Goal: Task Accomplishment & Management: Complete application form

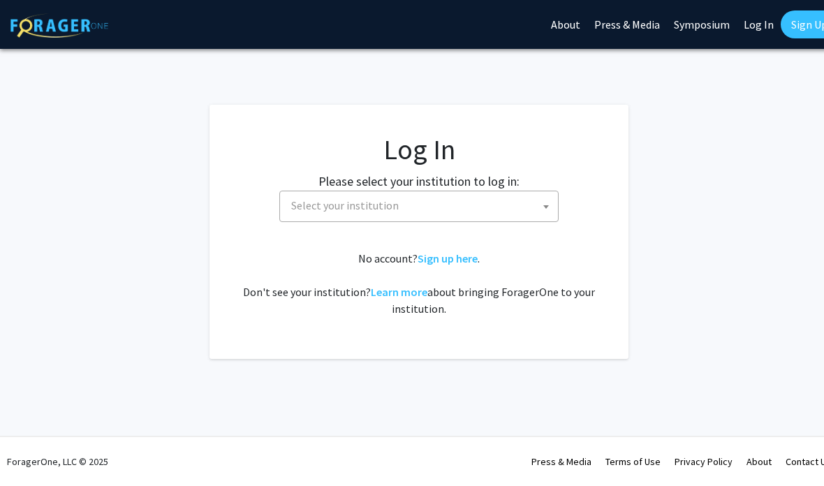
select select
click at [495, 209] on span "Select your institution" at bounding box center [422, 205] width 272 height 29
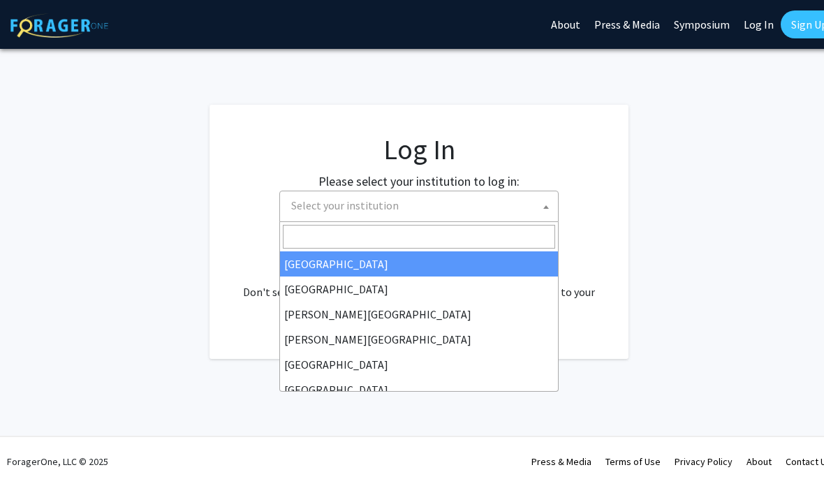
type input "Kent"
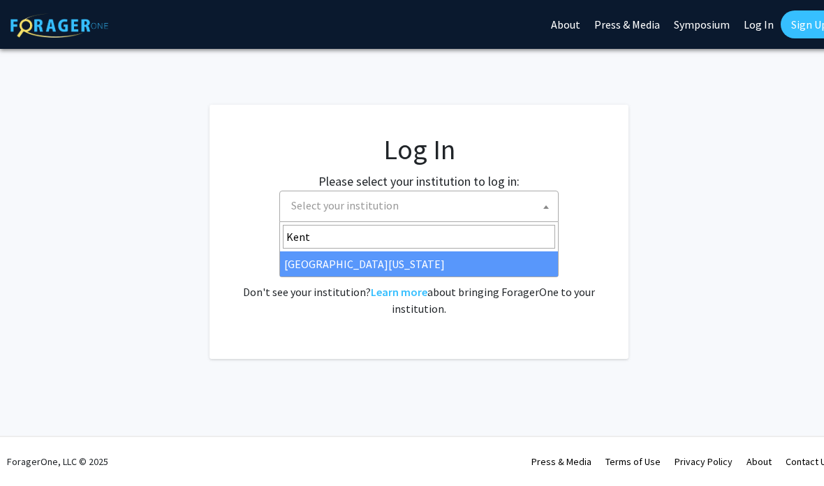
select select "13"
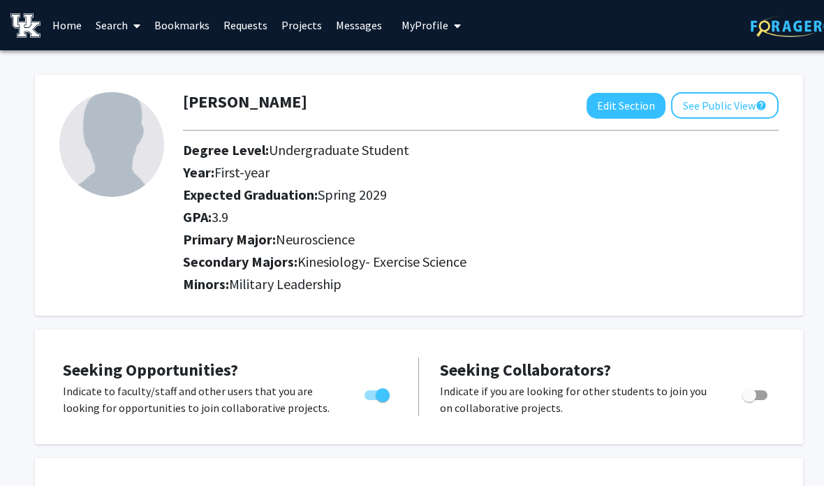
click at [196, 36] on link "Bookmarks" at bounding box center [181, 25] width 69 height 49
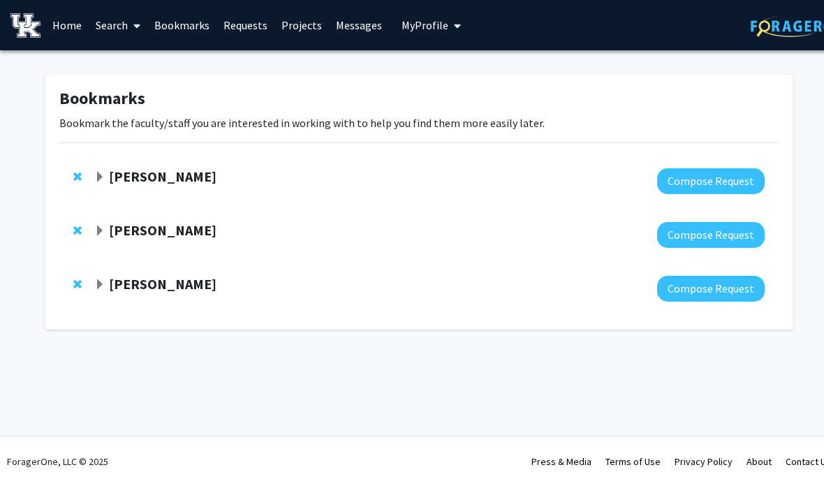
click at [154, 177] on strong "Catherine Linnen" at bounding box center [163, 176] width 108 height 17
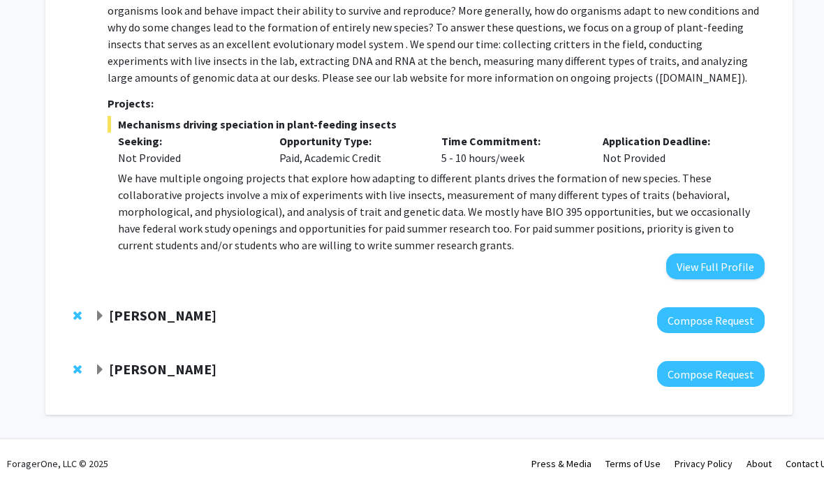
scroll to position [267, 0]
click at [172, 316] on strong "Corey Hawes" at bounding box center [163, 315] width 108 height 17
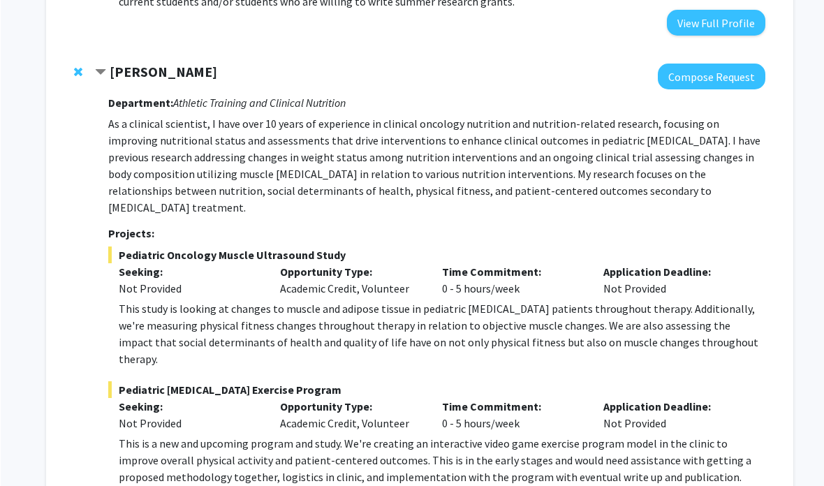
scroll to position [513, 0]
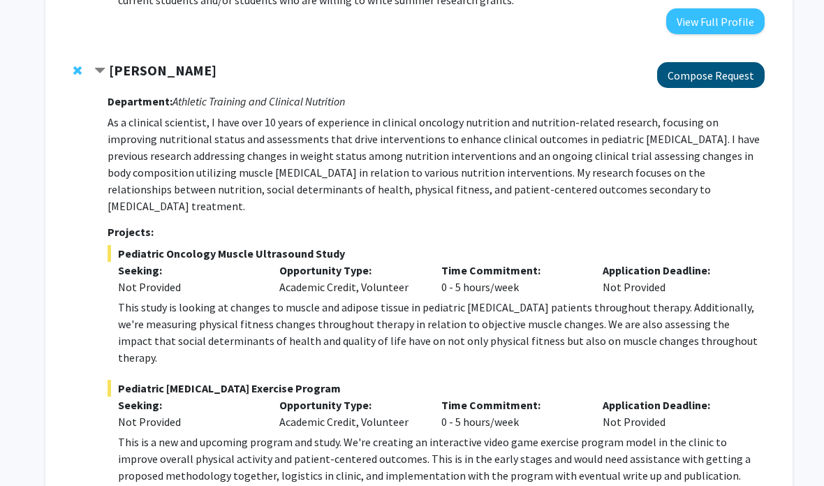
click at [718, 71] on button "Compose Request" at bounding box center [711, 75] width 108 height 26
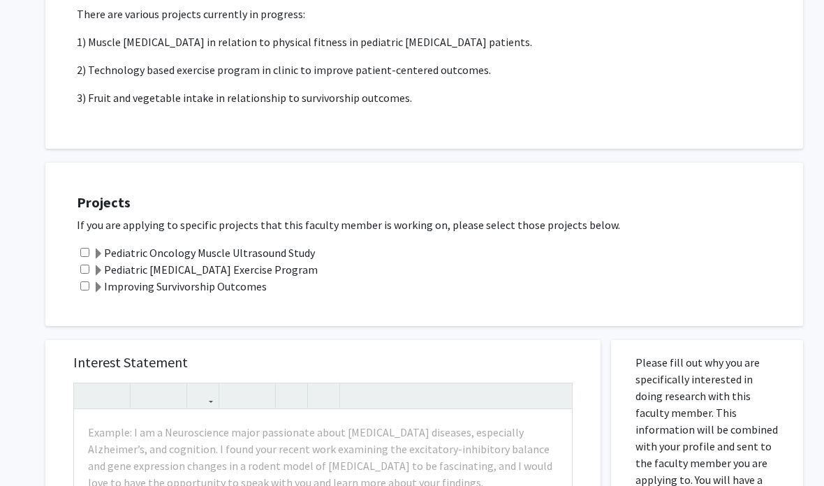
scroll to position [264, 0]
click at [262, 248] on label "Pediatric Oncology Muscle Ultrasound Study" at bounding box center [204, 253] width 222 height 17
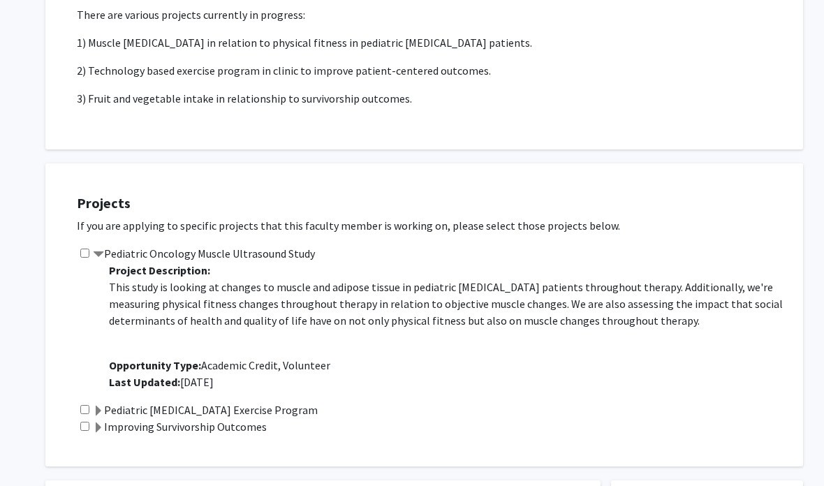
click at [301, 258] on label "Pediatric Oncology Muscle Ultrasound Study" at bounding box center [204, 253] width 222 height 17
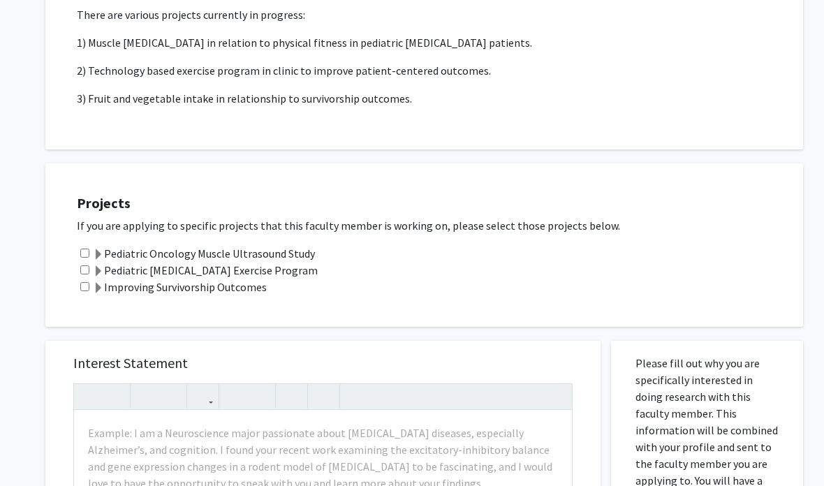
click at [255, 271] on label "Pediatric Cancer Exercise Program" at bounding box center [205, 270] width 225 height 17
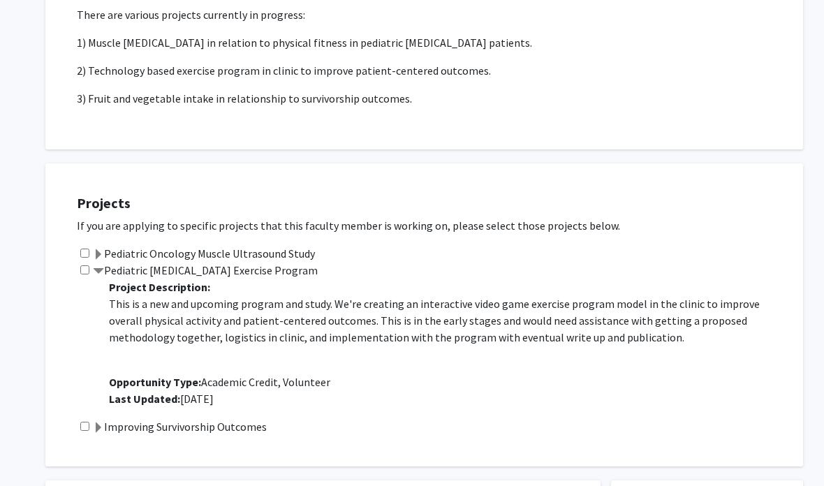
click at [249, 267] on label "Pediatric Cancer Exercise Program" at bounding box center [205, 270] width 225 height 17
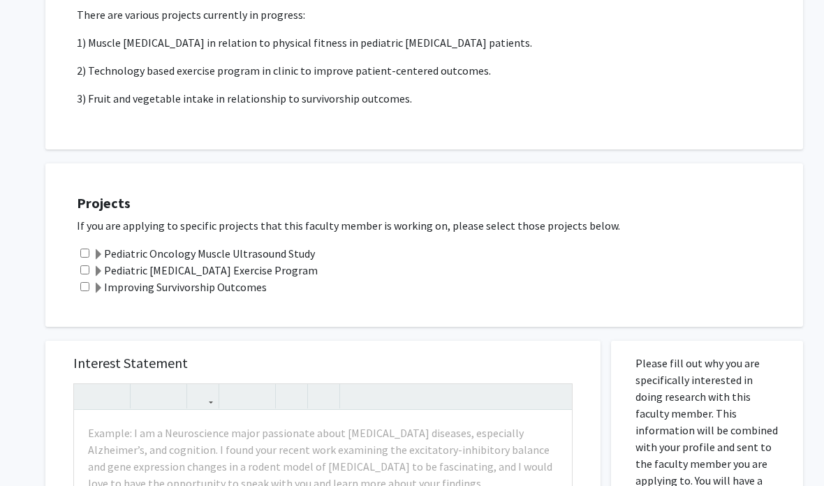
click at [84, 272] on input "checkbox" at bounding box center [84, 269] width 9 height 9
checkbox input "true"
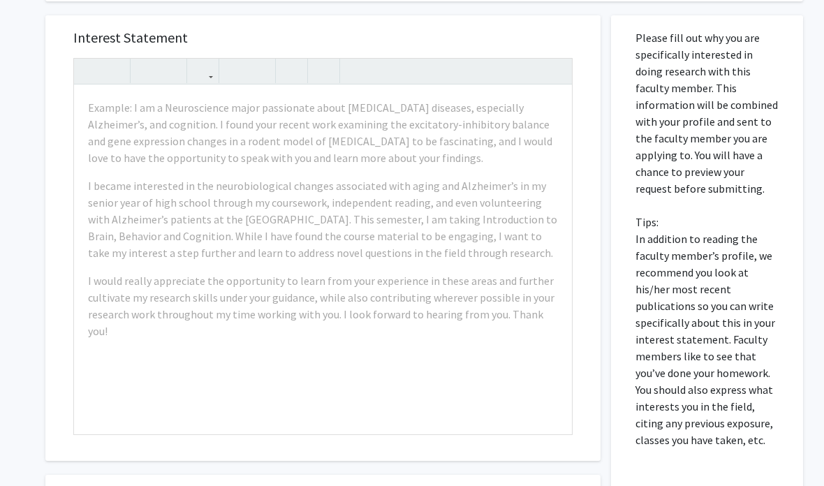
scroll to position [589, 0]
